Goal: Find specific page/section: Find specific page/section

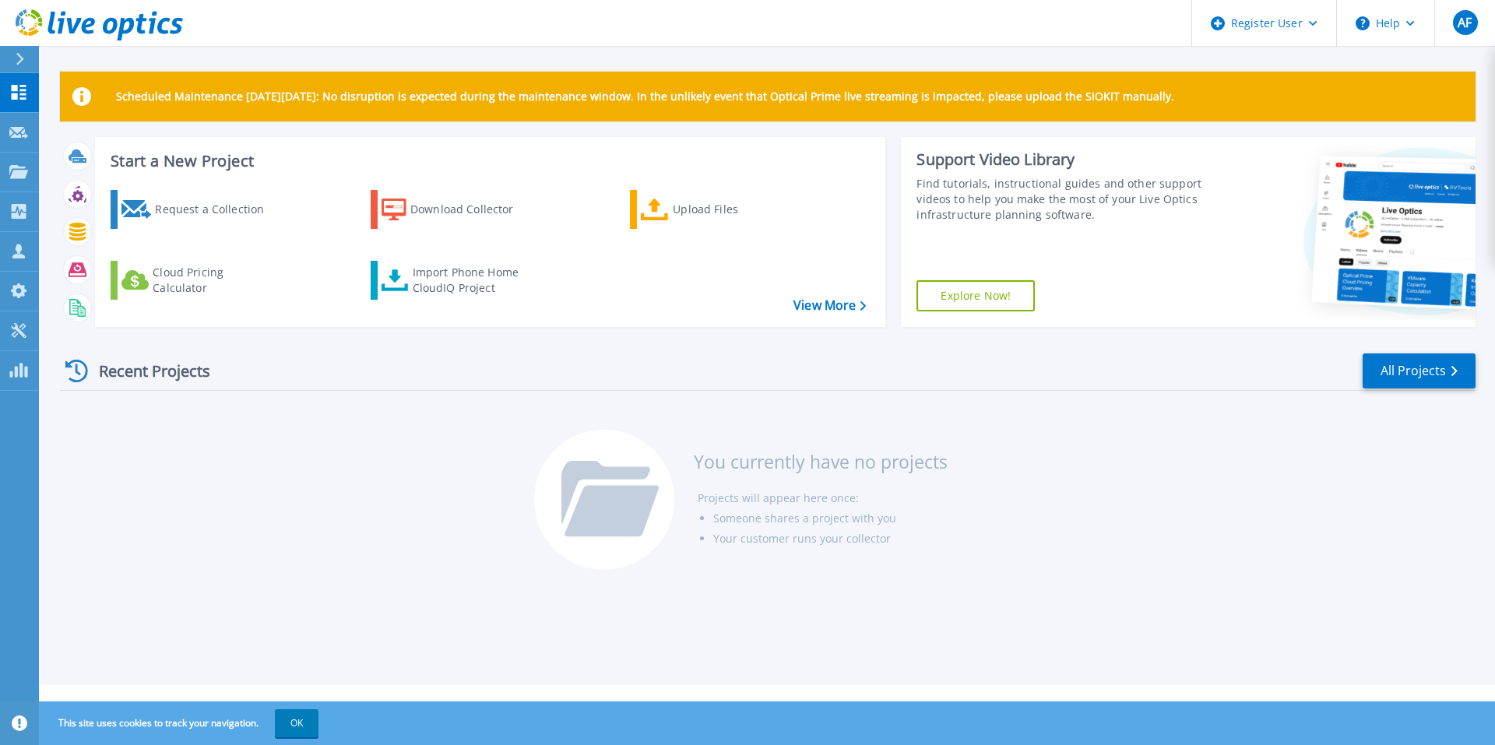
click at [171, 371] on div "Recent Projects" at bounding box center [145, 371] width 171 height 38
click at [1440, 372] on link "All Projects" at bounding box center [1419, 370] width 113 height 35
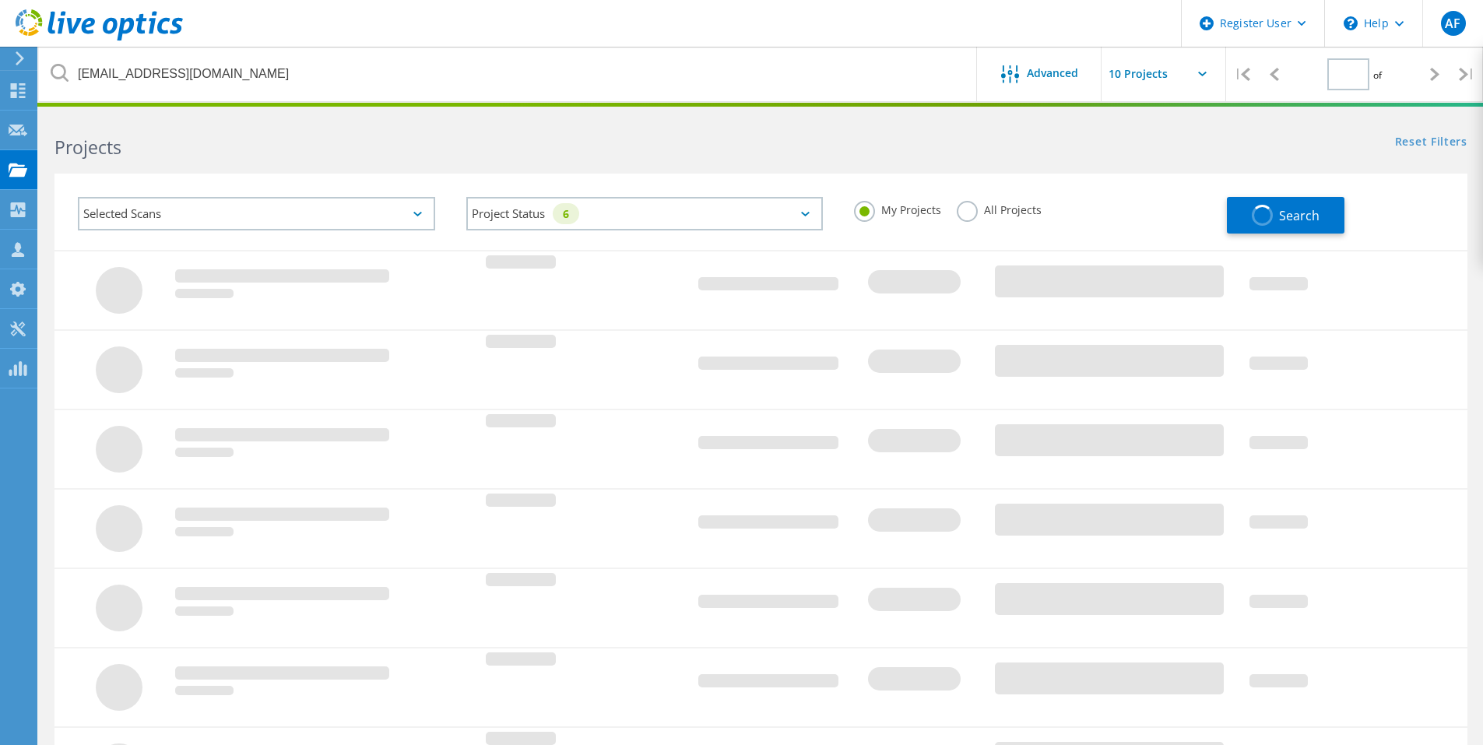
type input "1"
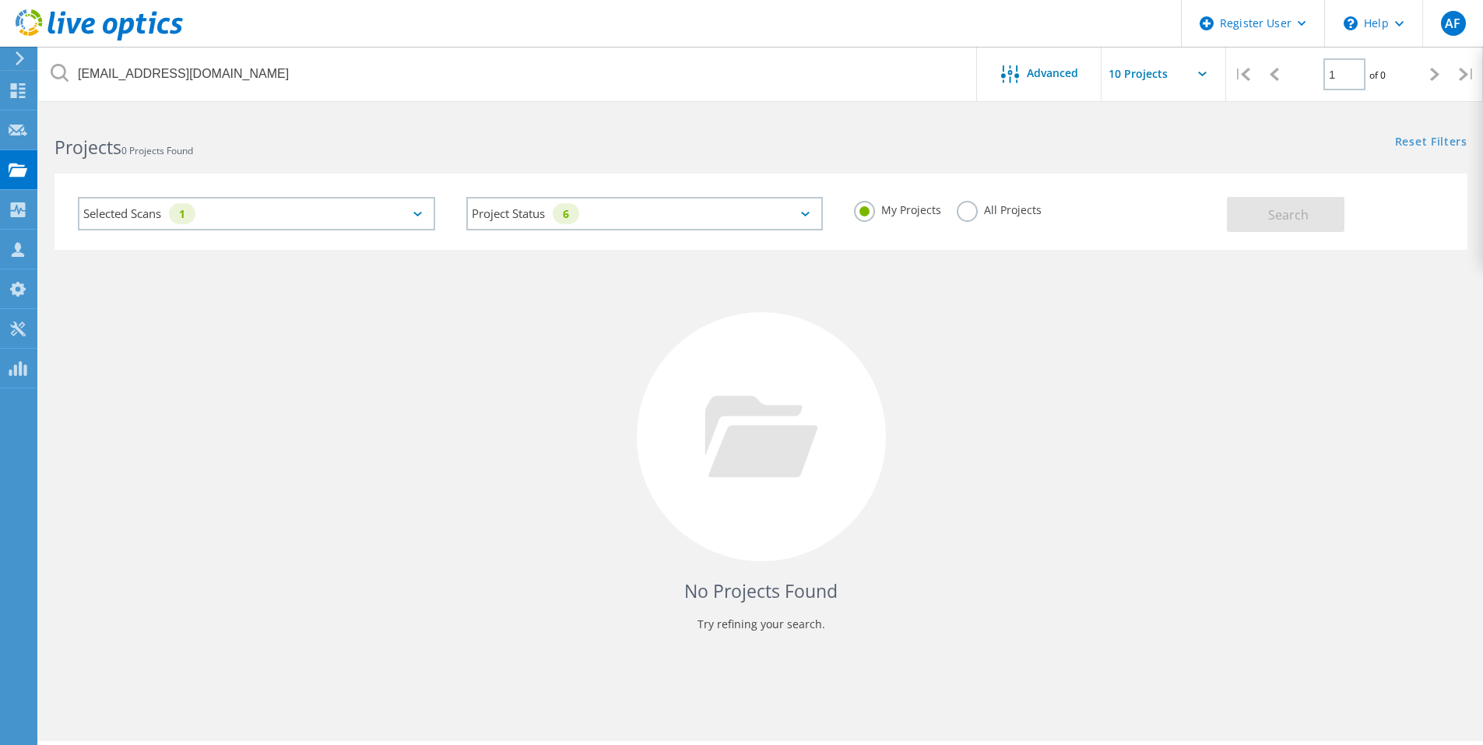
click at [320, 226] on div "Selected Scans 1" at bounding box center [256, 213] width 357 height 33
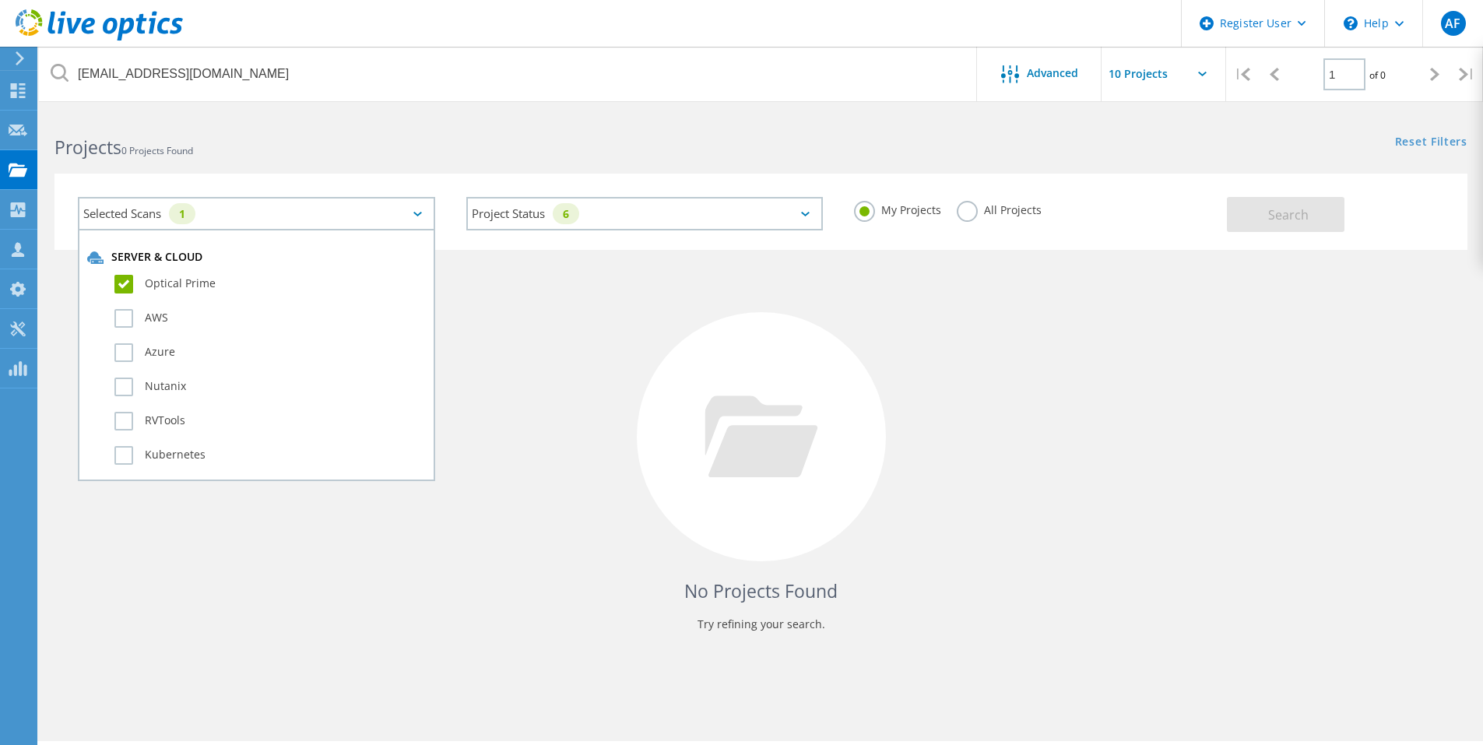
click at [320, 226] on div "Selected Scans 1" at bounding box center [256, 213] width 357 height 33
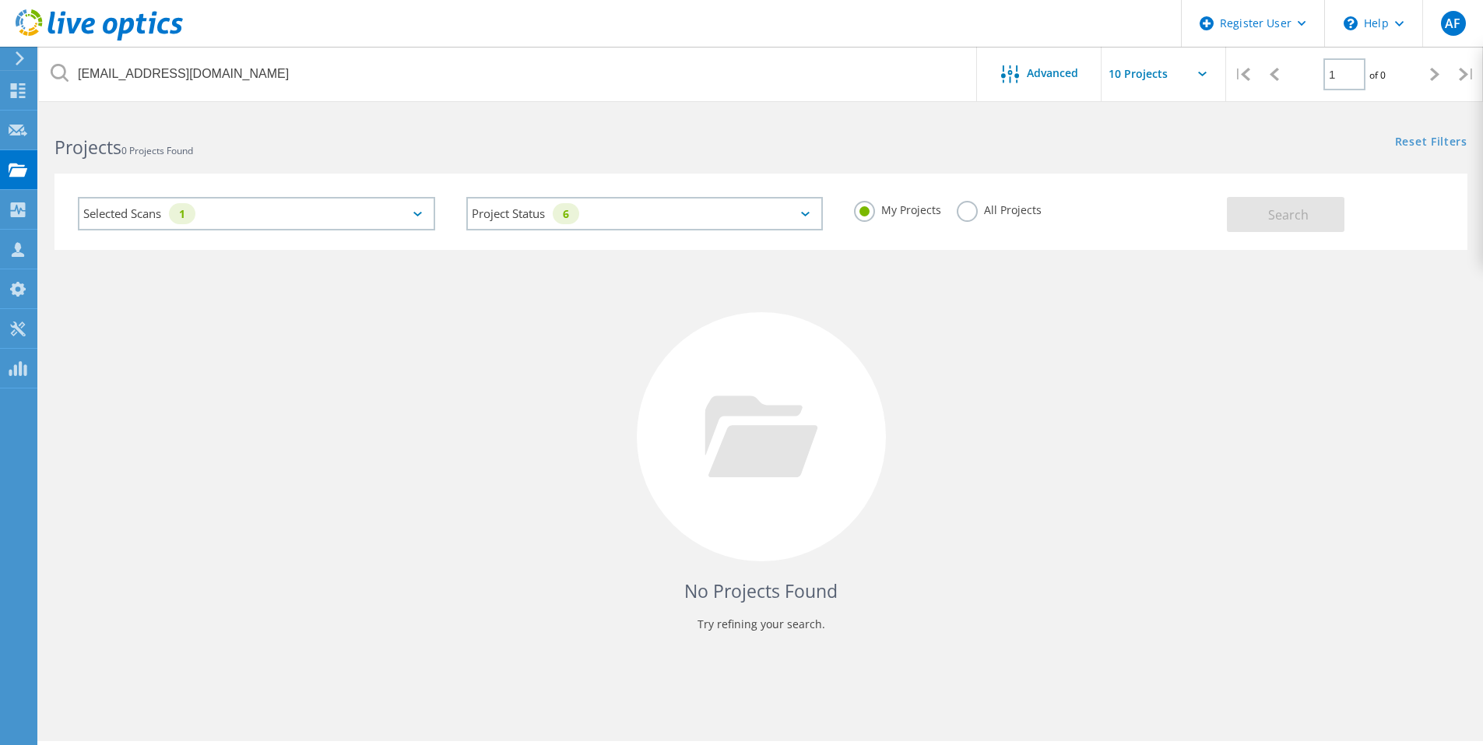
click at [320, 226] on div "Selected Scans 1" at bounding box center [256, 213] width 357 height 33
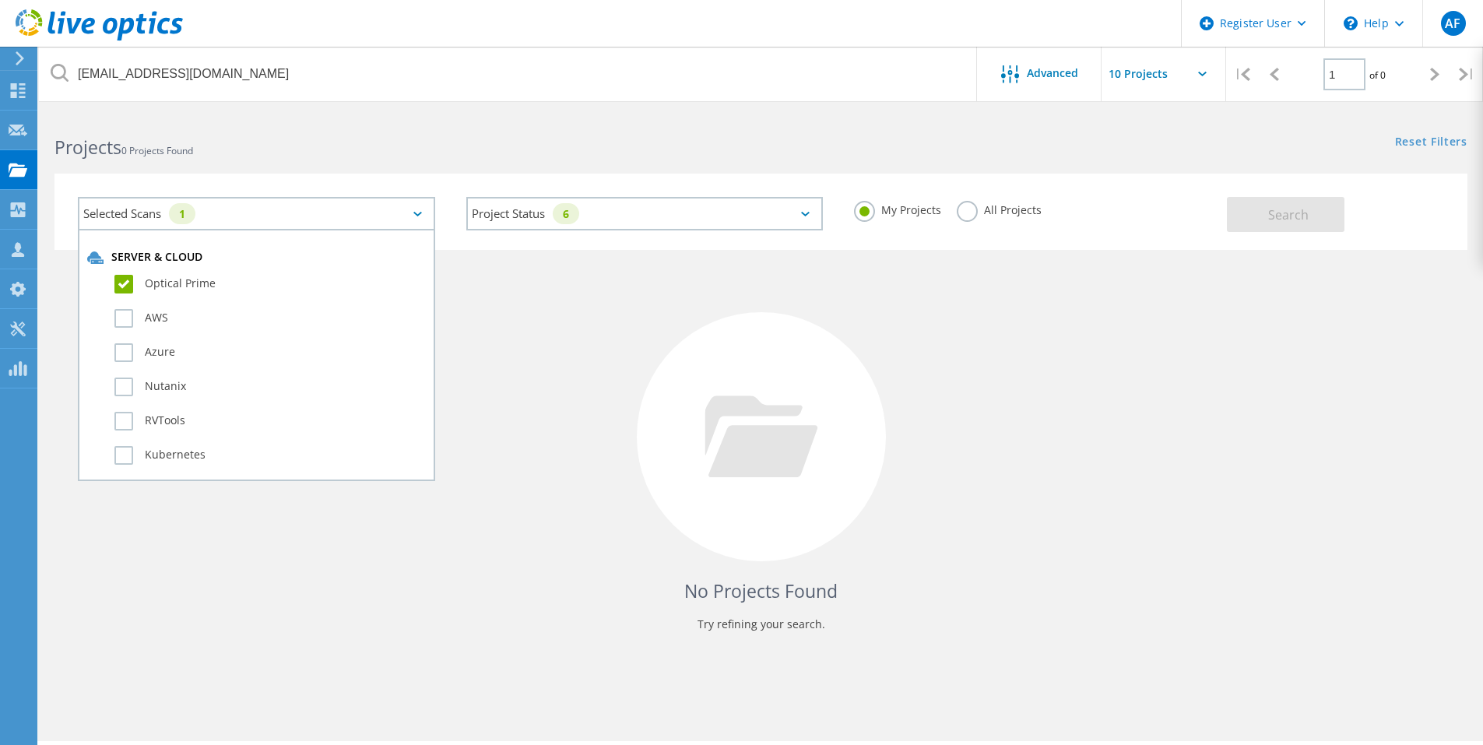
click at [965, 212] on label "All Projects" at bounding box center [999, 208] width 85 height 15
click at [0, 0] on input "All Projects" at bounding box center [0, 0] width 0 height 0
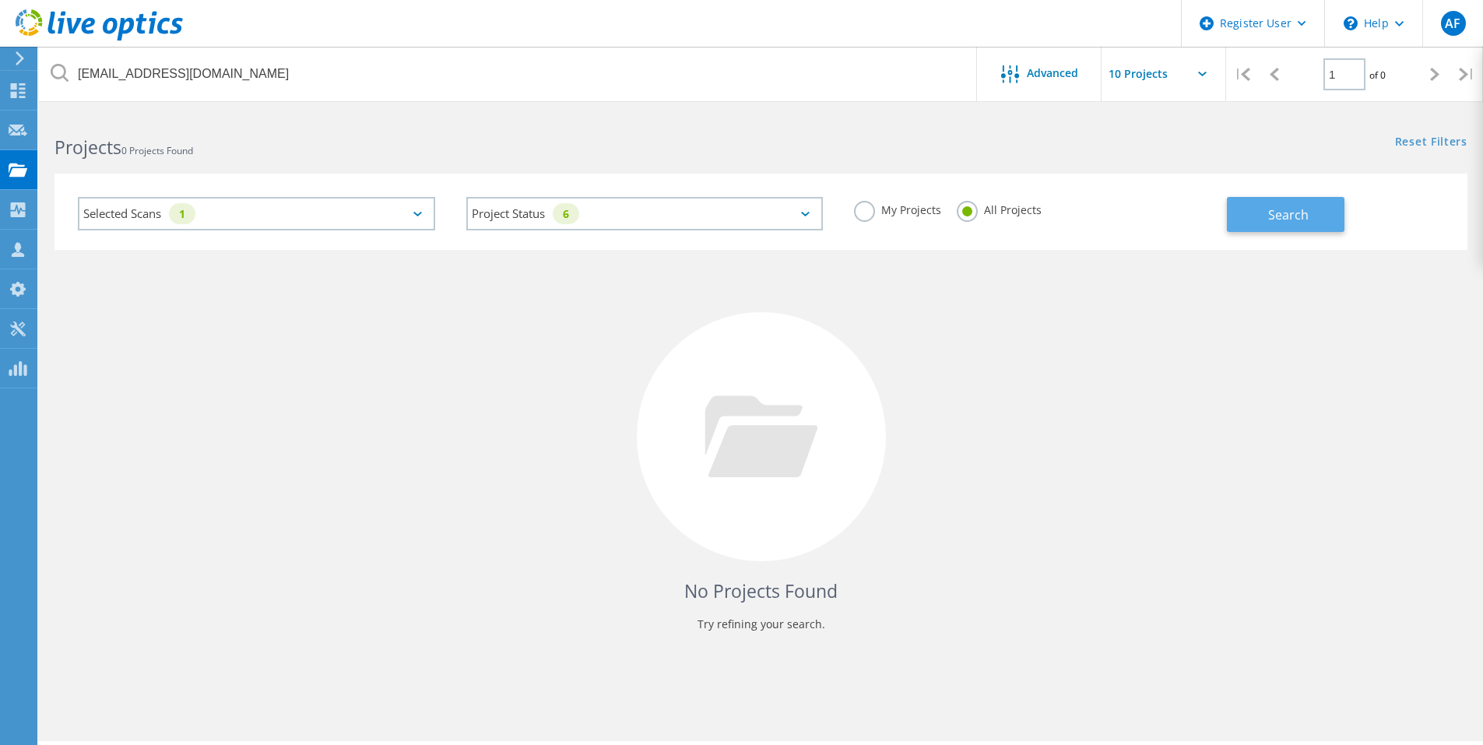
click at [1321, 220] on button "Search" at bounding box center [1286, 214] width 118 height 35
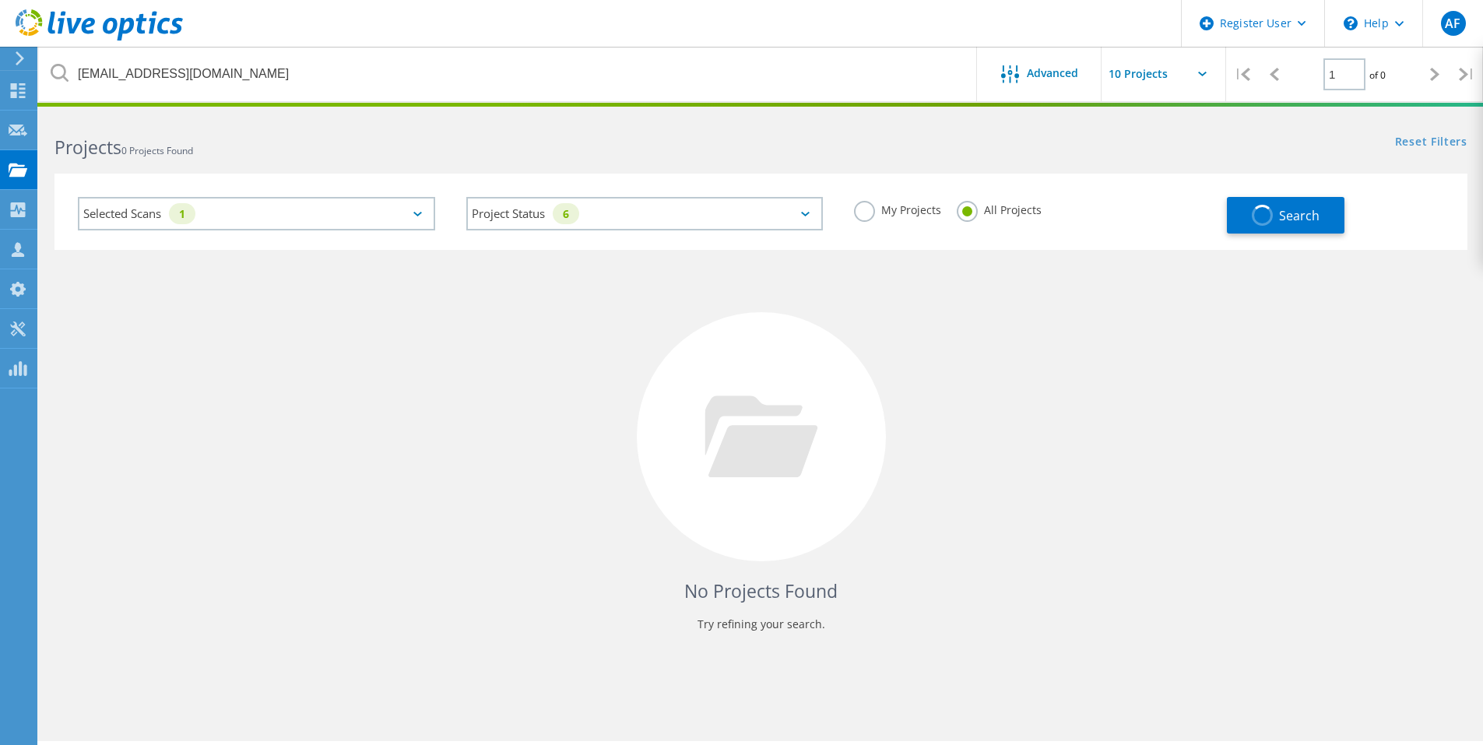
click at [721, 230] on div "Project Status 6 In Progress Complete Published Anonymous Archived Error" at bounding box center [645, 213] width 389 height 65
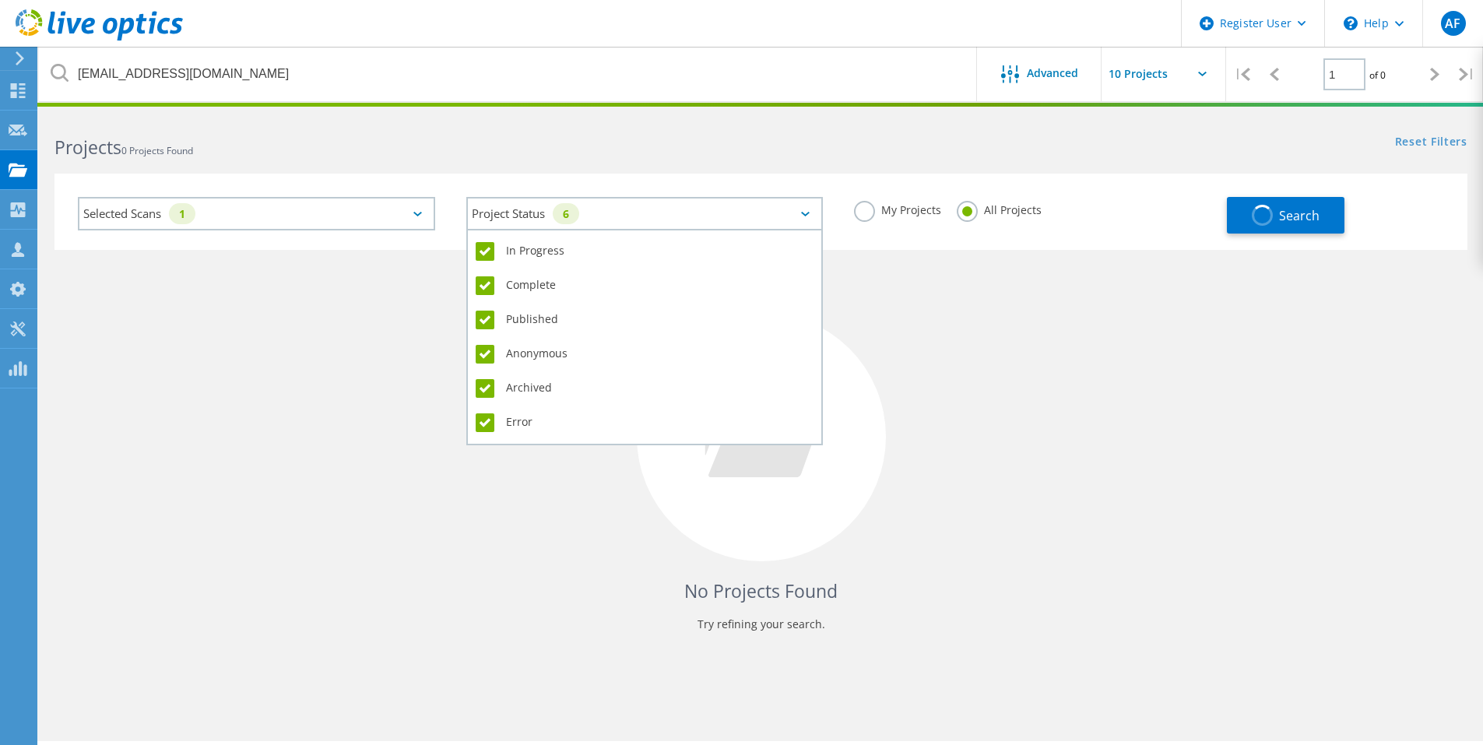
click at [721, 215] on div "Project Status 6" at bounding box center [644, 213] width 357 height 33
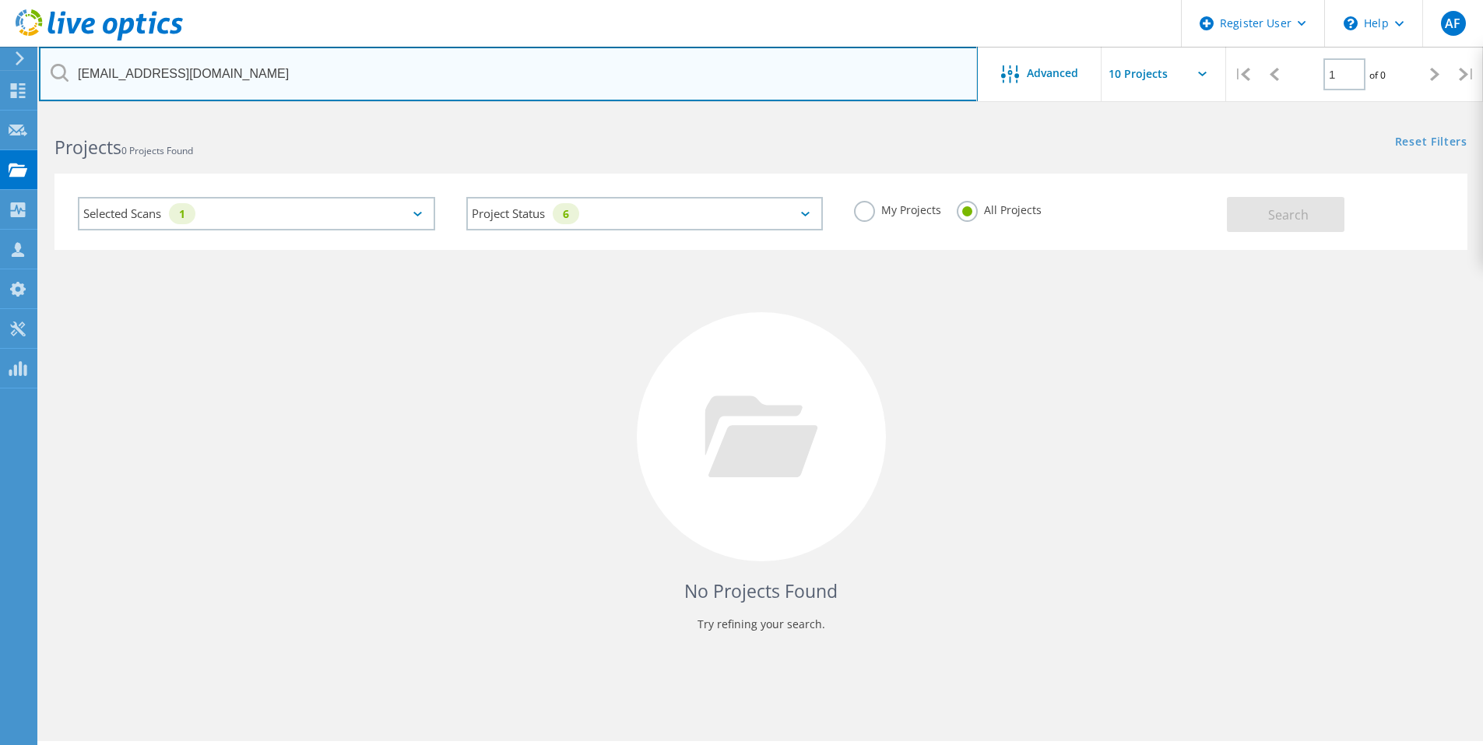
click at [810, 89] on input "admin@annandaledoctors.com.au" at bounding box center [508, 74] width 939 height 55
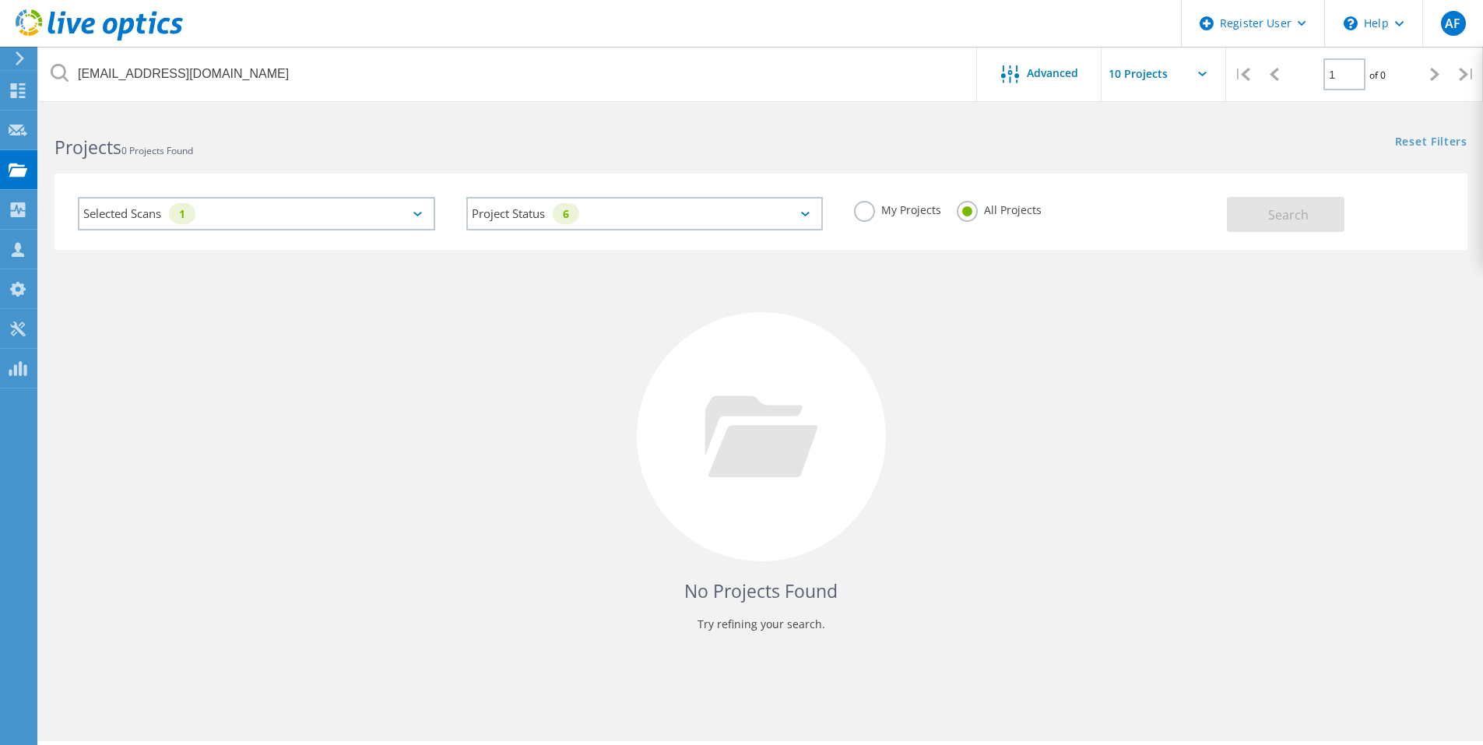
click at [1151, 177] on div "Selected Scans 1 Project Status 6 In Progress Complete Published Anonymous Arch…" at bounding box center [761, 212] width 1413 height 76
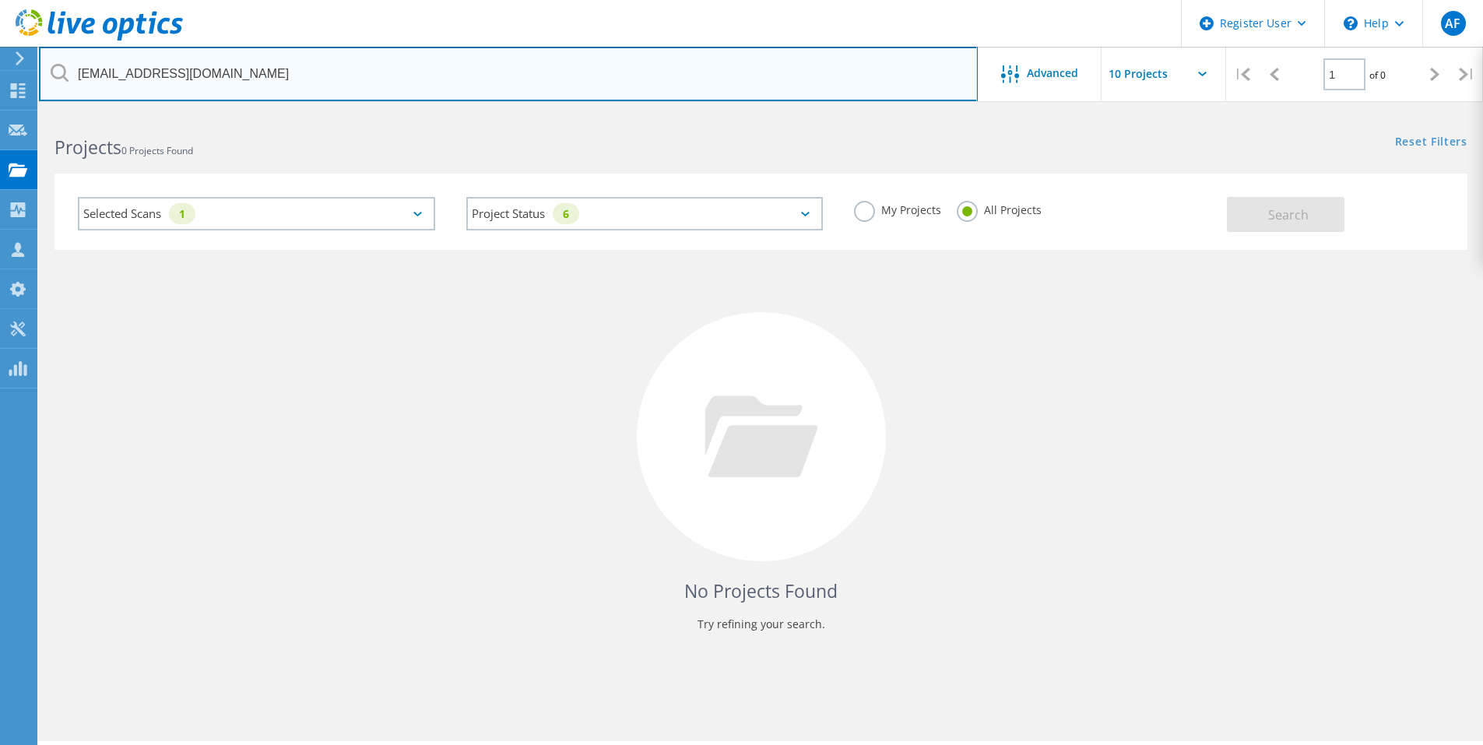
click at [505, 93] on input "admin@annandaledoctors.com.au" at bounding box center [508, 74] width 939 height 55
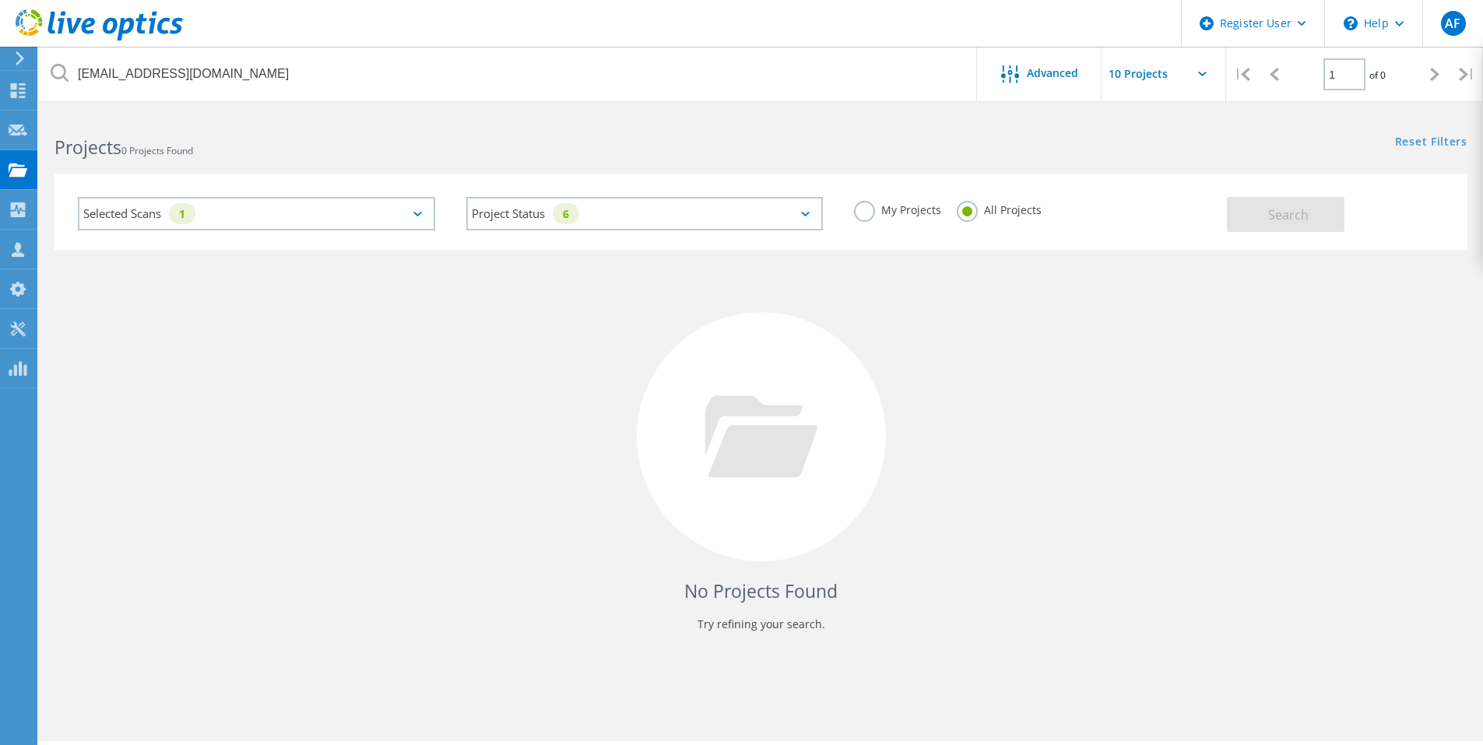
click at [1221, 190] on div "My Projects All Projects" at bounding box center [1033, 210] width 389 height 58
